Goal: Task Accomplishment & Management: Manage account settings

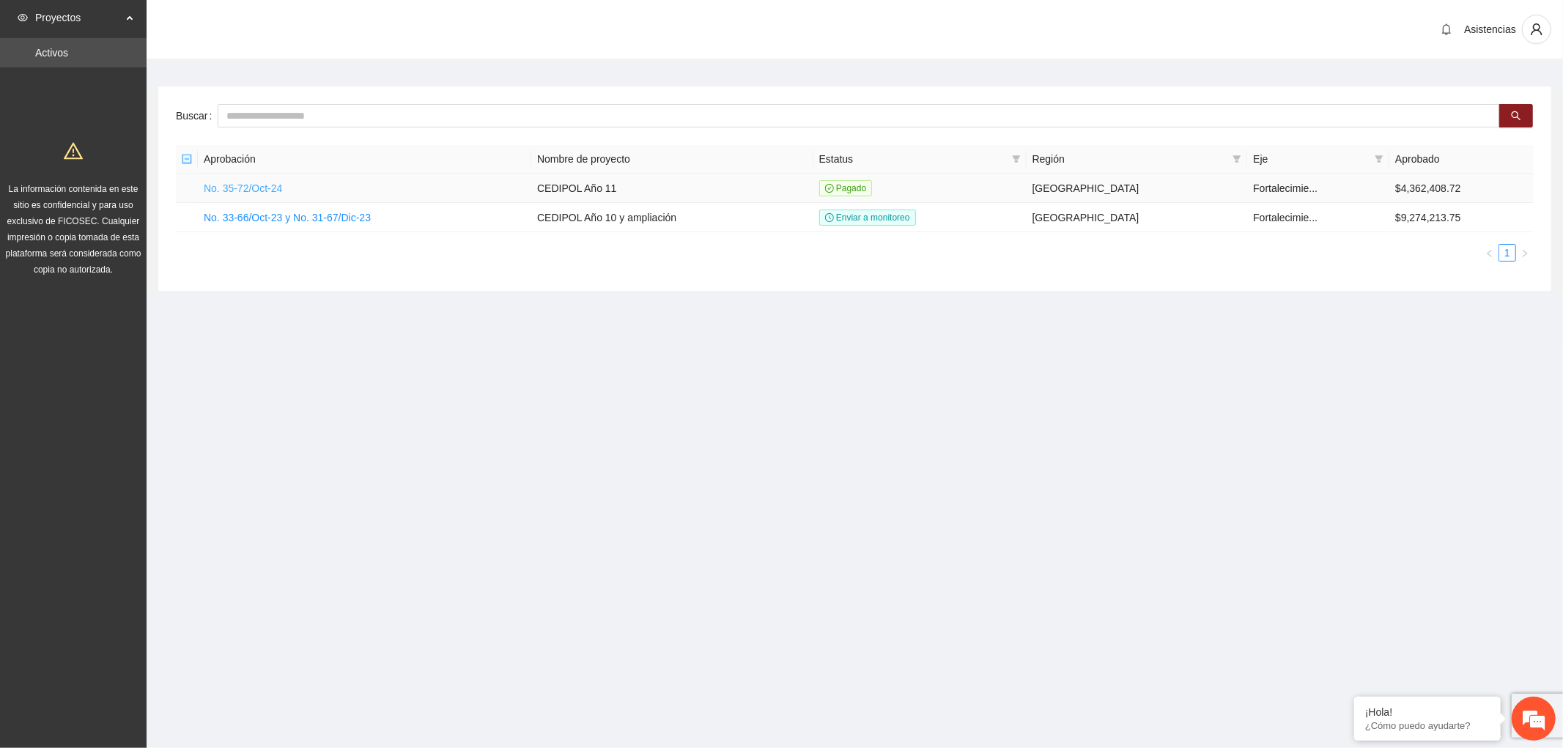
click at [254, 193] on link "No. 35-72/Oct-24" at bounding box center [243, 188] width 78 height 12
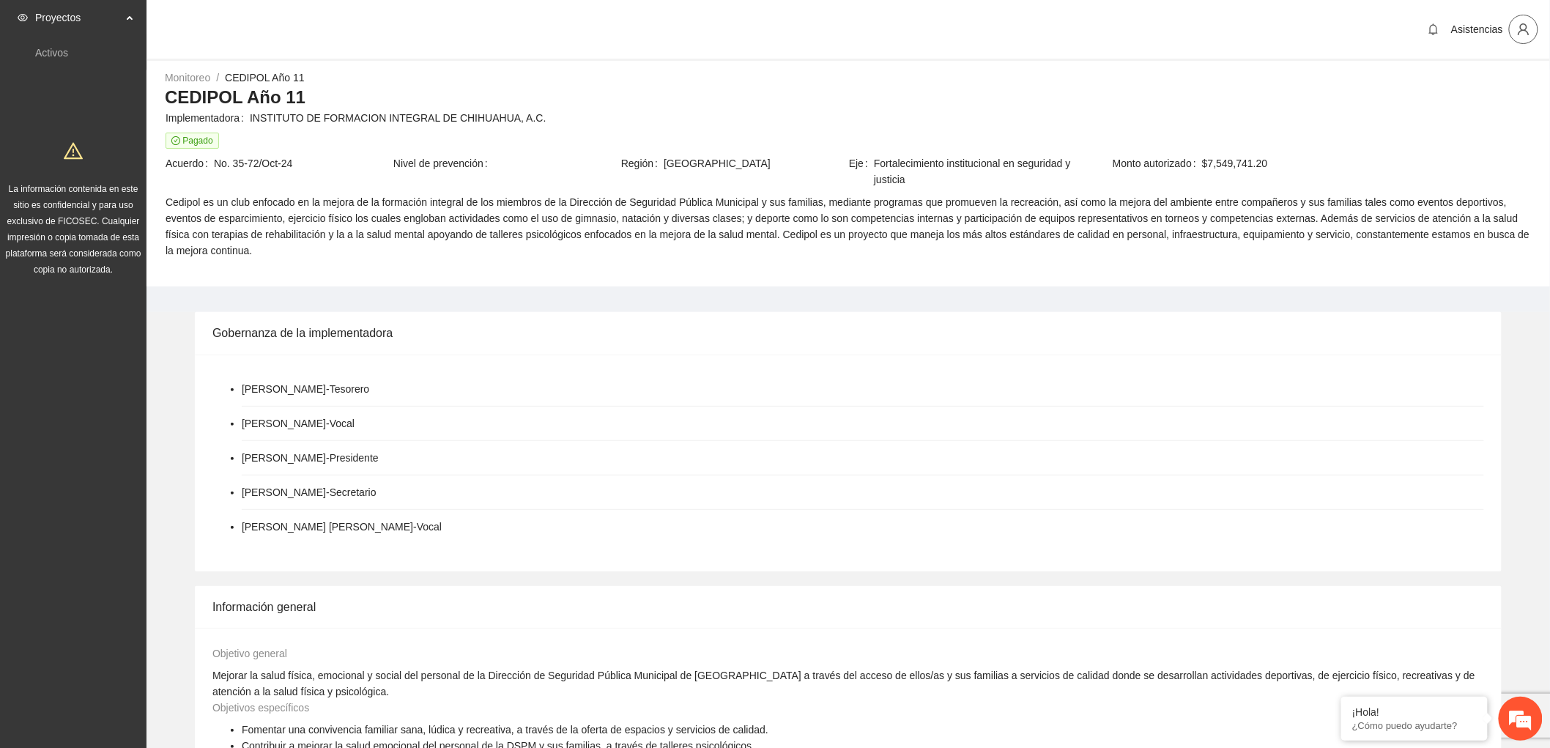
click at [1519, 38] on button "button" at bounding box center [1523, 29] width 29 height 29
click at [1459, 86] on span "Cerrar sesión" at bounding box center [1486, 84] width 92 height 16
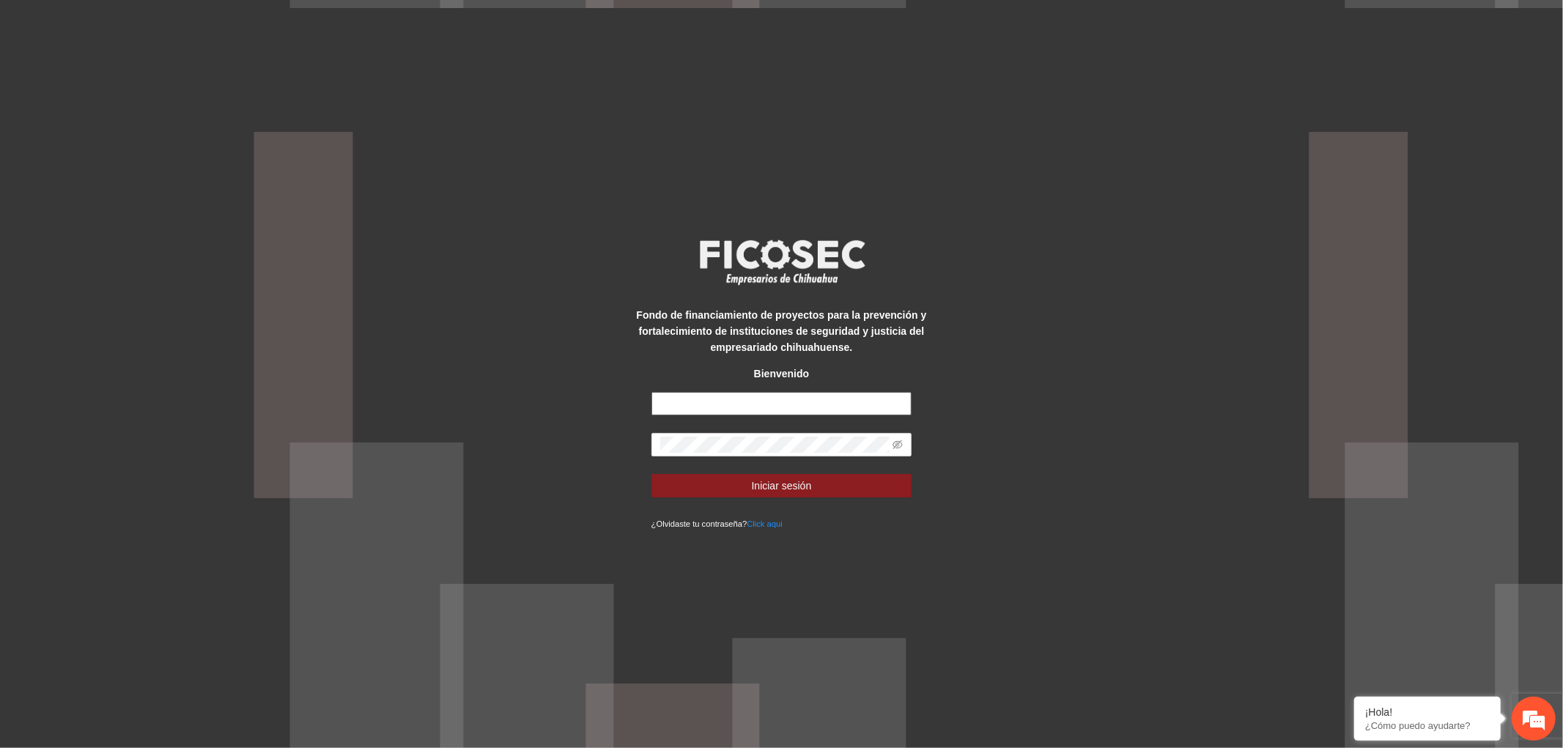
click at [706, 409] on input "text" at bounding box center [781, 403] width 261 height 23
type input "**********"
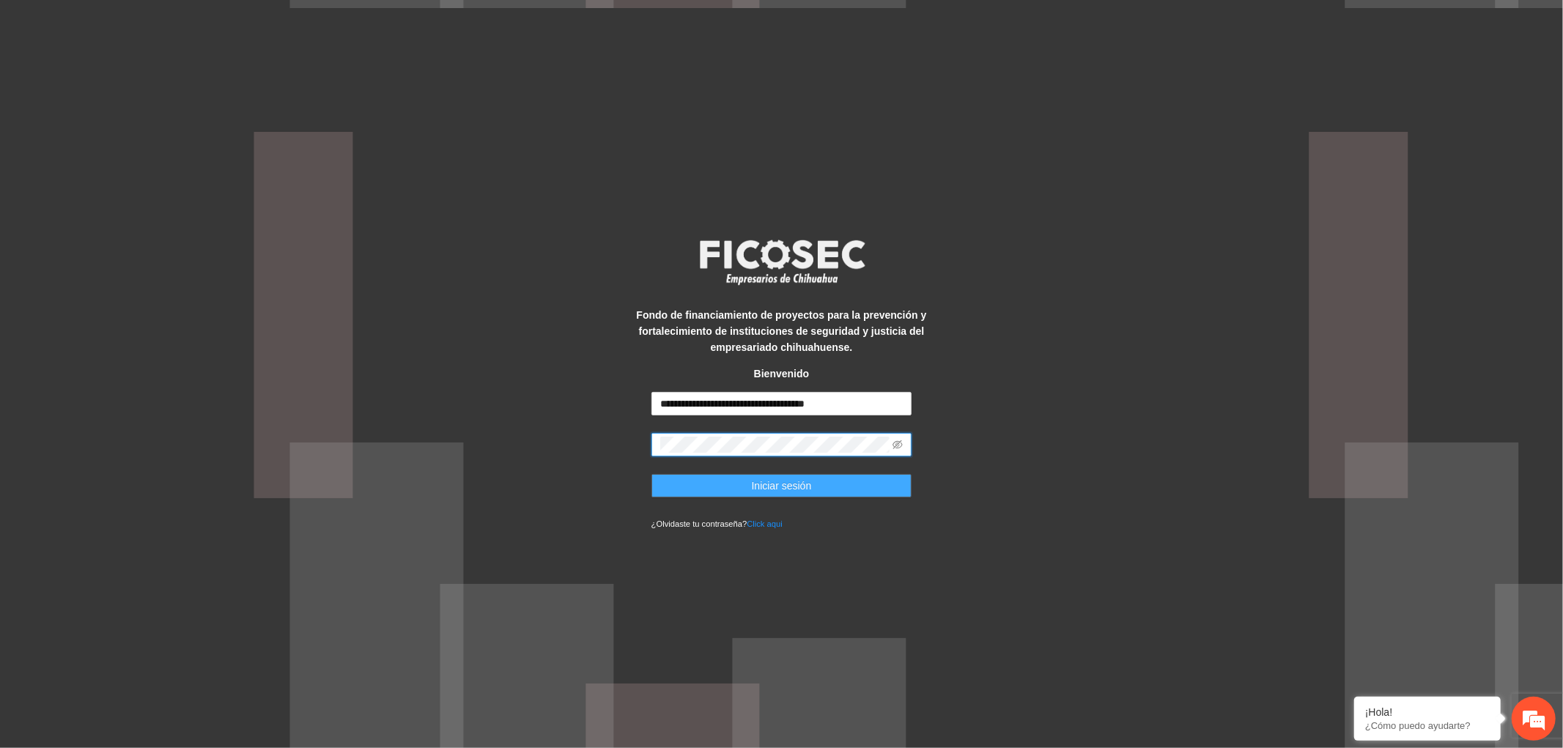
click at [701, 492] on button "Iniciar sesión" at bounding box center [781, 485] width 261 height 23
